Goal: Task Accomplishment & Management: Complete application form

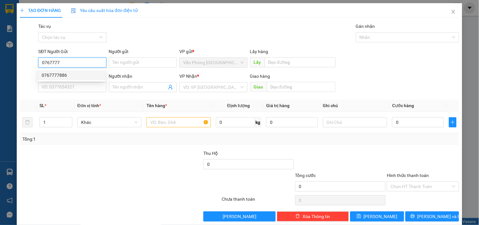
drag, startPoint x: 49, startPoint y: 74, endPoint x: 27, endPoint y: 67, distance: 22.9
click at [49, 74] on div "0767777886" at bounding box center [72, 75] width 60 height 7
type input "0767777886"
type input "0987753778"
type input "KM 28"
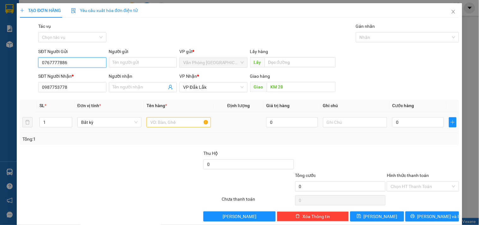
type input "0767777886"
click at [182, 122] on input "text" at bounding box center [179, 122] width 64 height 10
click at [171, 122] on input "text" at bounding box center [179, 122] width 64 height 10
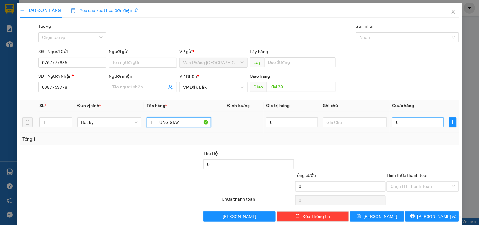
type input "1 THÙNG GIẤY"
click at [424, 123] on input "0" at bounding box center [418, 122] width 52 height 10
type input "5"
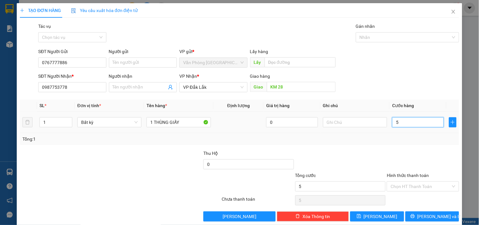
type input "50"
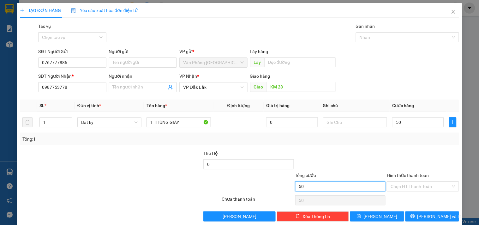
type input "50.000"
drag, startPoint x: 354, startPoint y: 188, endPoint x: 414, endPoint y: 191, distance: 59.8
click at [361, 188] on input "50.000" at bounding box center [340, 186] width 91 height 10
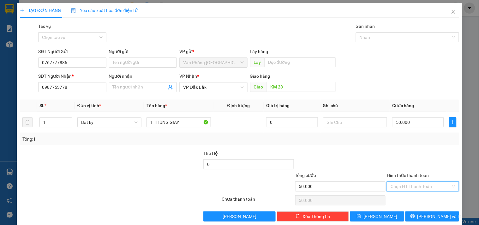
drag, startPoint x: 419, startPoint y: 188, endPoint x: 408, endPoint y: 162, distance: 28.3
click at [419, 187] on input "Hình thức thanh toán" at bounding box center [421, 186] width 60 height 9
click at [406, 153] on div "Tại văn phòng" at bounding box center [419, 153] width 64 height 7
type input "0"
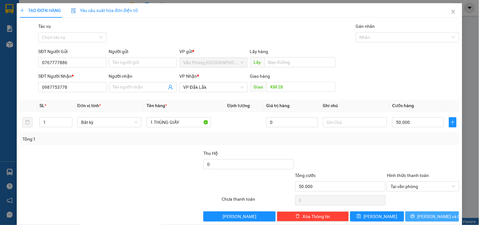
click at [415, 218] on icon "printer" at bounding box center [412, 216] width 4 height 4
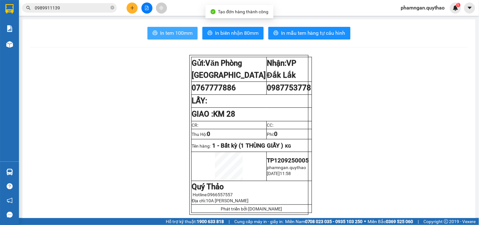
drag, startPoint x: 179, startPoint y: 32, endPoint x: 164, endPoint y: 39, distance: 15.8
click at [179, 32] on span "In tem 100mm" at bounding box center [176, 33] width 33 height 8
drag, startPoint x: 174, startPoint y: 32, endPoint x: 168, endPoint y: 47, distance: 16.7
click at [174, 32] on span "In tem 100mm" at bounding box center [176, 33] width 33 height 8
click at [134, 8] on icon "plus" at bounding box center [131, 8] width 3 height 0
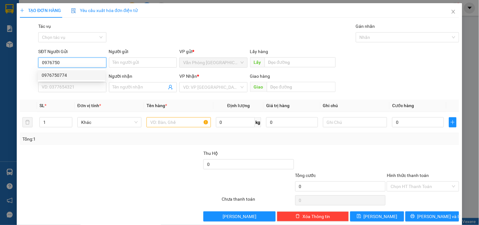
click at [65, 75] on div "0976750774" at bounding box center [72, 75] width 60 height 7
type input "0976750774"
type input "0935900736"
type input "0976750774"
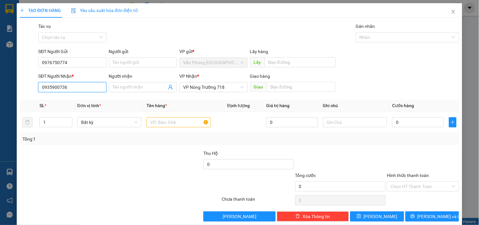
drag, startPoint x: 77, startPoint y: 89, endPoint x: 26, endPoint y: 88, distance: 51.2
click at [26, 88] on div "SĐT Người Nhận * 0935900736 0935900736 Người nhận Tên người nhận VP Nhận * VP N…" at bounding box center [239, 84] width 440 height 22
click at [198, 123] on input "text" at bounding box center [179, 122] width 64 height 10
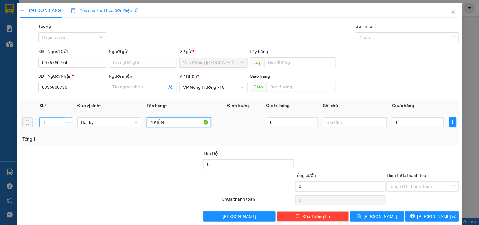
type input "4 KIỆN"
click at [51, 121] on input "1" at bounding box center [56, 121] width 32 height 9
type input "4"
click at [392, 123] on input "0" at bounding box center [418, 122] width 52 height 10
type input "2"
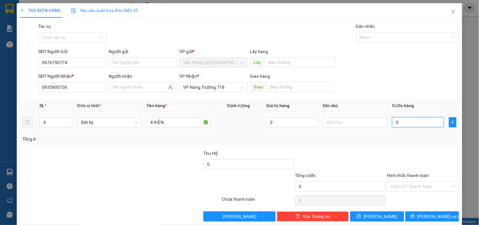
type input "2"
type input "20"
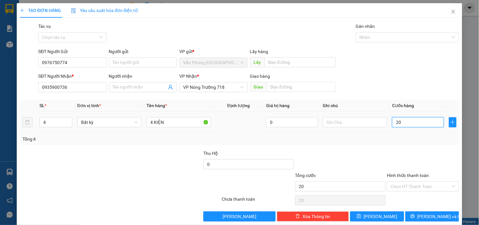
type input "200"
type input "2.000"
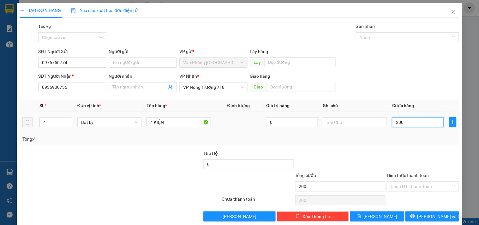
type input "2.000"
type input "20.000"
type input "200.000"
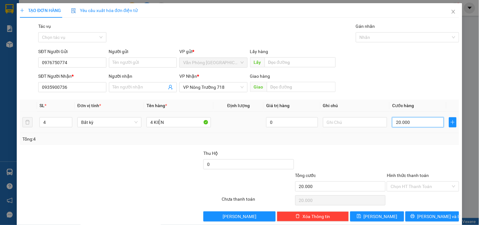
type input "200.000"
click at [395, 189] on input "Hình thức thanh toán" at bounding box center [421, 186] width 60 height 9
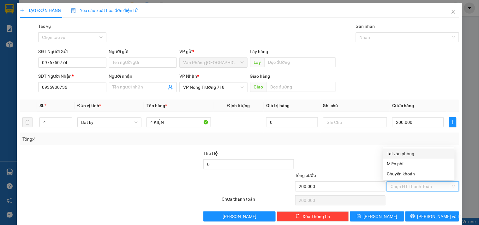
click at [396, 150] on div "Tại văn phòng" at bounding box center [419, 153] width 64 height 7
type input "0"
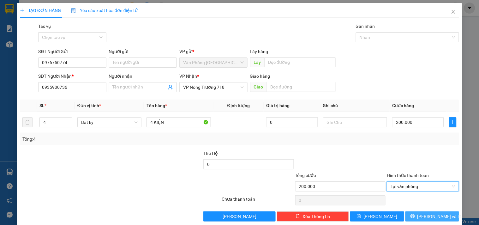
drag, startPoint x: 421, startPoint y: 213, endPoint x: 448, endPoint y: 162, distance: 58.8
click at [422, 212] on button "[PERSON_NAME] và In" at bounding box center [432, 216] width 54 height 10
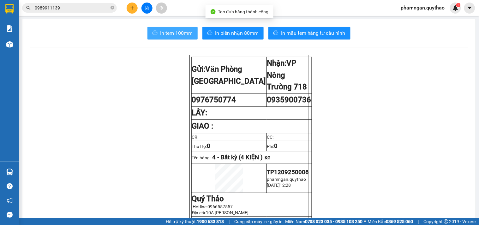
click at [178, 36] on span "In tem 100mm" at bounding box center [176, 33] width 33 height 8
drag, startPoint x: 172, startPoint y: 34, endPoint x: 169, endPoint y: 43, distance: 9.7
click at [172, 34] on span "In tem 100mm" at bounding box center [176, 33] width 33 height 8
click at [131, 13] on div at bounding box center [146, 8] width 47 height 11
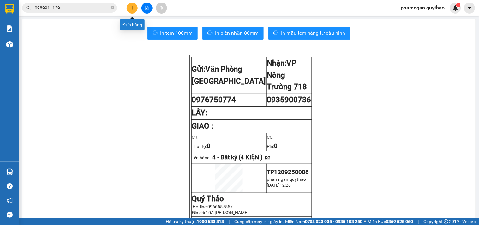
click at [130, 9] on icon "plus" at bounding box center [132, 8] width 4 height 4
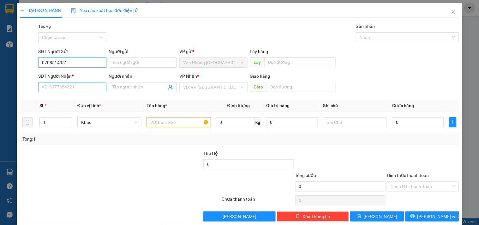
type input "0708514951"
click at [75, 87] on input "SĐT Người Nhận *" at bounding box center [72, 87] width 68 height 10
click at [69, 62] on input "0708514951" at bounding box center [72, 62] width 68 height 10
click at [65, 86] on input "SĐT Người Nhận *" at bounding box center [72, 87] width 68 height 10
type input "0357688249"
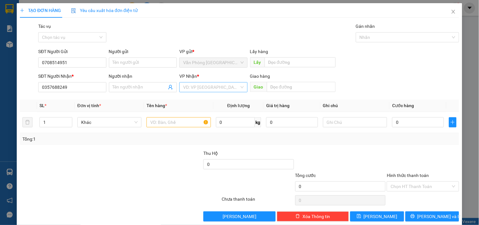
click at [193, 88] on input "search" at bounding box center [211, 86] width 56 height 9
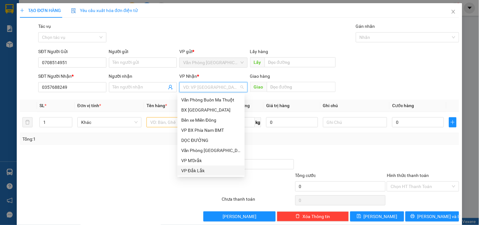
drag, startPoint x: 195, startPoint y: 170, endPoint x: 168, endPoint y: 145, distance: 36.4
click at [194, 170] on div "VP Đắk Lắk" at bounding box center [211, 170] width 60 height 7
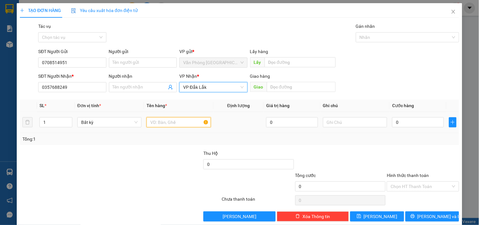
drag, startPoint x: 168, startPoint y: 122, endPoint x: 171, endPoint y: 120, distance: 3.5
click at [170, 120] on input "text" at bounding box center [179, 122] width 64 height 10
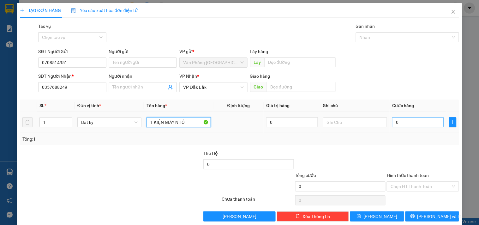
type input "1 KIỆN GIÁY NHỎ"
click at [406, 123] on input "0" at bounding box center [418, 122] width 52 height 10
type input "5"
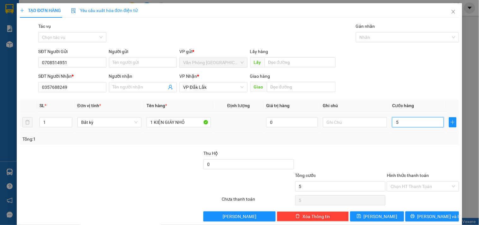
type input "50"
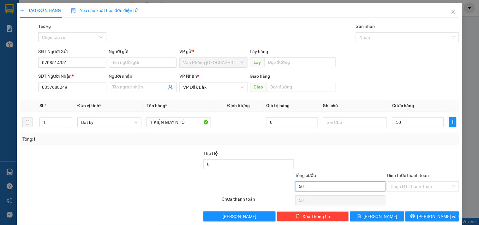
type input "50.000"
drag, startPoint x: 371, startPoint y: 183, endPoint x: 374, endPoint y: 184, distance: 3.4
click at [371, 183] on input "50.000" at bounding box center [340, 186] width 91 height 10
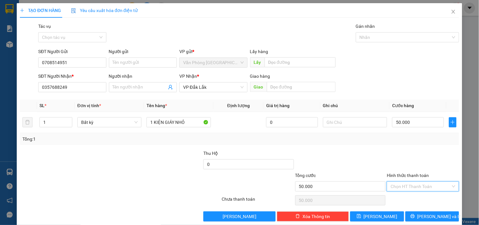
click at [395, 186] on input "Hình thức thanh toán" at bounding box center [421, 186] width 60 height 9
drag, startPoint x: 401, startPoint y: 152, endPoint x: 404, endPoint y: 155, distance: 4.1
click at [401, 152] on div "Tại văn phòng" at bounding box center [419, 153] width 64 height 7
type input "0"
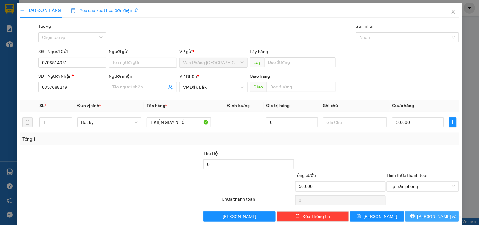
click at [415, 218] on icon "printer" at bounding box center [412, 216] width 4 height 4
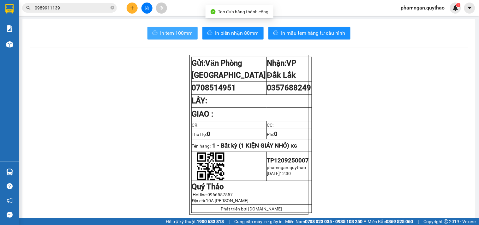
drag, startPoint x: 181, startPoint y: 34, endPoint x: 173, endPoint y: 28, distance: 9.7
click at [181, 34] on span "In tem 100mm" at bounding box center [176, 33] width 33 height 8
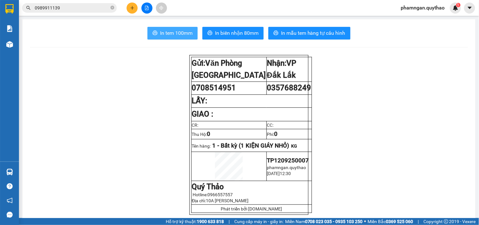
click at [174, 34] on span "In tem 100mm" at bounding box center [176, 33] width 33 height 8
click at [129, 5] on button at bounding box center [132, 8] width 11 height 11
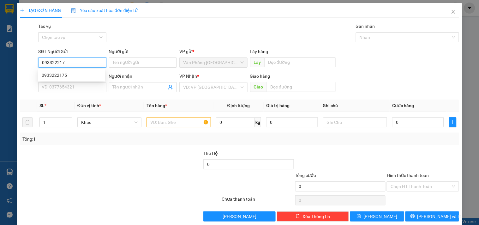
type input "0933222175"
click at [57, 75] on div "0933222175" at bounding box center [72, 75] width 60 height 7
type input "0869183643"
type input "0933222175"
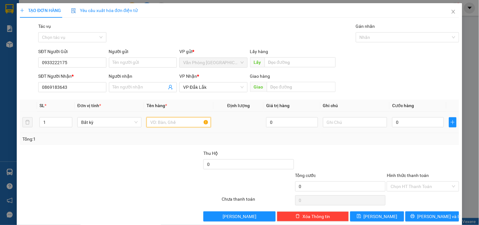
click at [183, 122] on input "text" at bounding box center [179, 122] width 64 height 10
type input "1 THÙNG GIẤY"
click at [394, 120] on input "0" at bounding box center [418, 122] width 52 height 10
type input "5"
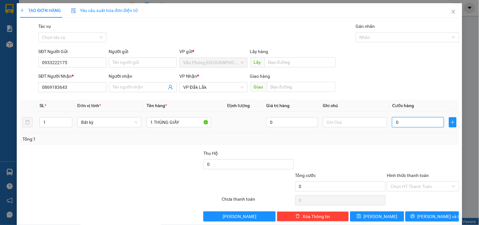
type input "5"
type input "50"
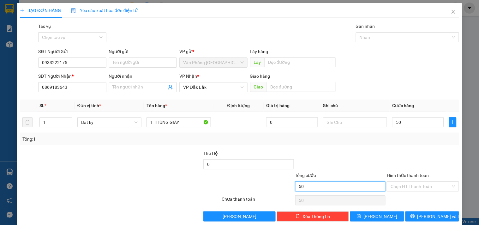
type input "50.000"
click at [349, 188] on input "50.000" at bounding box center [340, 186] width 91 height 10
click at [403, 185] on input "Hình thức thanh toán" at bounding box center [421, 186] width 60 height 9
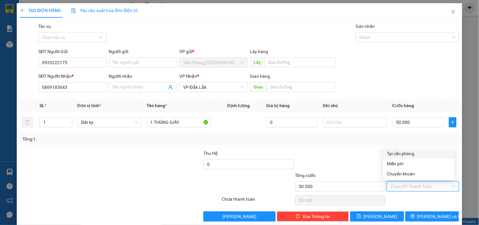
click at [402, 153] on div "Tại văn phòng" at bounding box center [419, 153] width 64 height 7
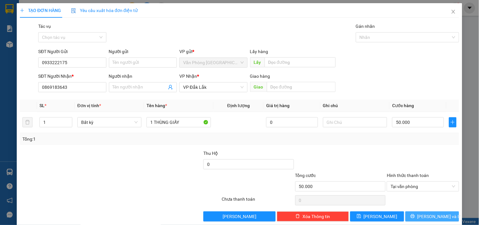
click at [427, 217] on span "[PERSON_NAME] và In" at bounding box center [439, 216] width 44 height 7
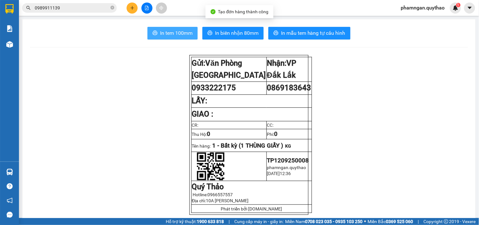
click at [171, 31] on span "In tem 100mm" at bounding box center [176, 33] width 33 height 8
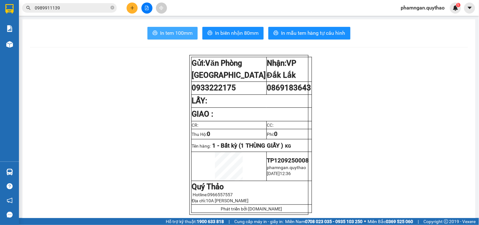
click at [185, 35] on span "In tem 100mm" at bounding box center [176, 33] width 33 height 8
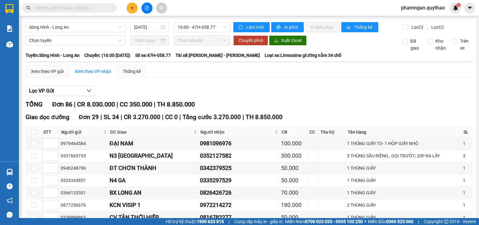
click at [90, 9] on input "text" at bounding box center [72, 7] width 75 height 7
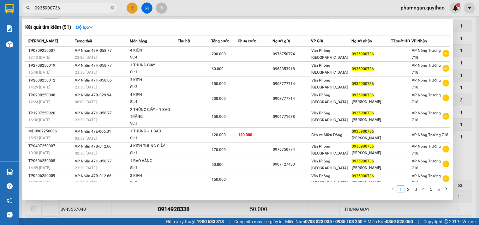
type input "0935900736"
